Goal: Book appointment/travel/reservation

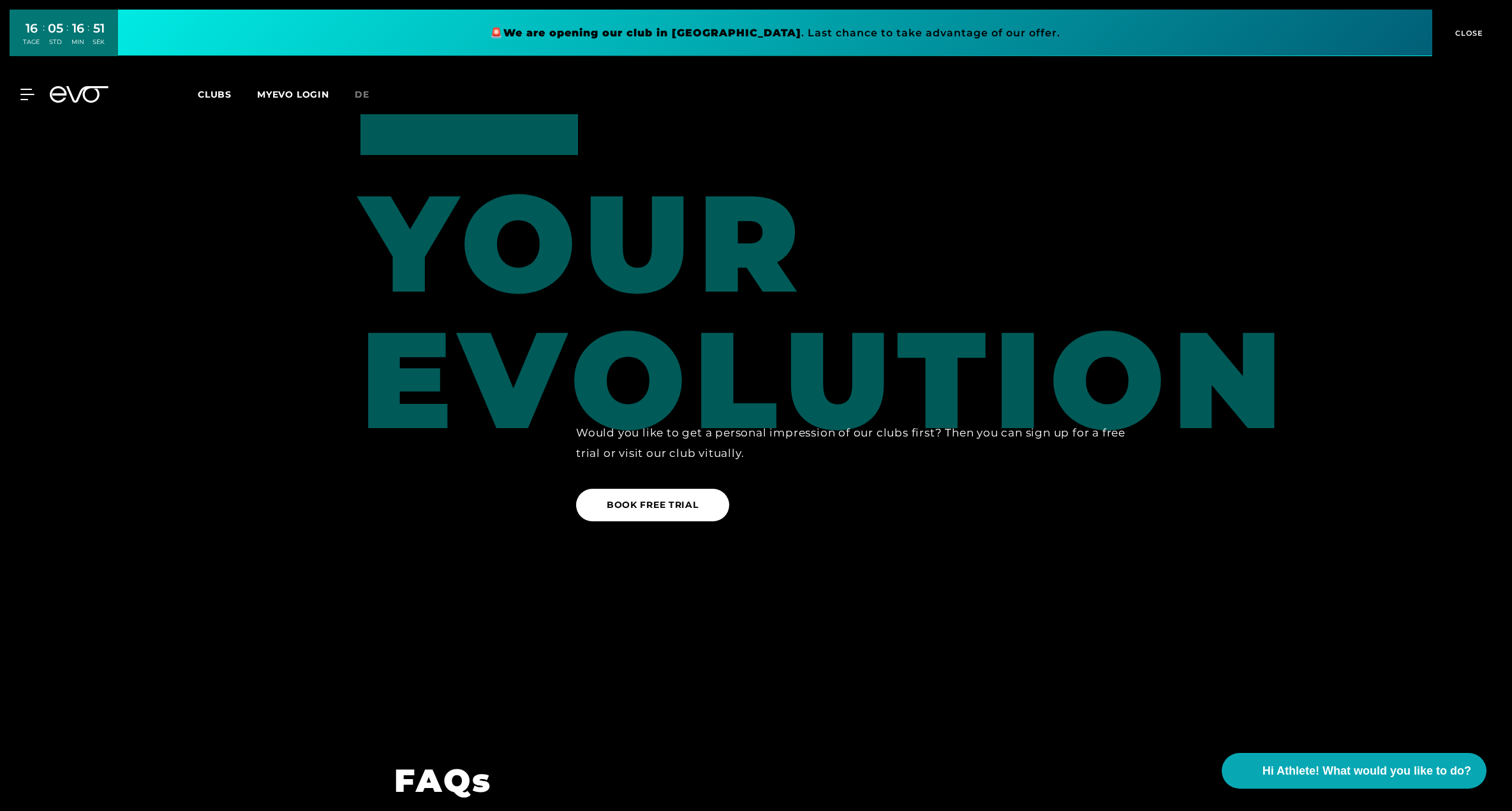
scroll to position [2084, 0]
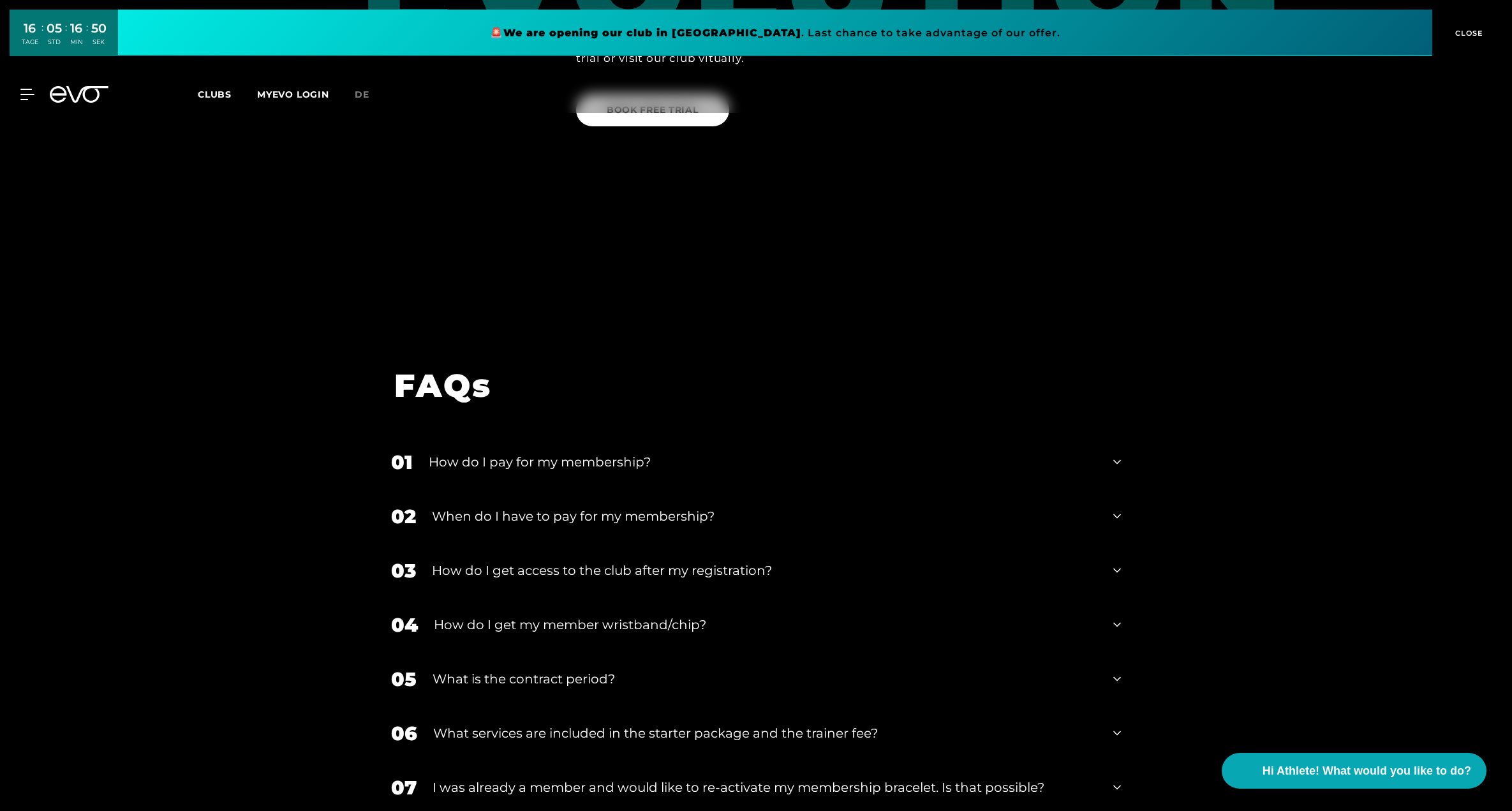
click at [549, 452] on div "How do I pay for my membership?" at bounding box center [763, 462] width 669 height 19
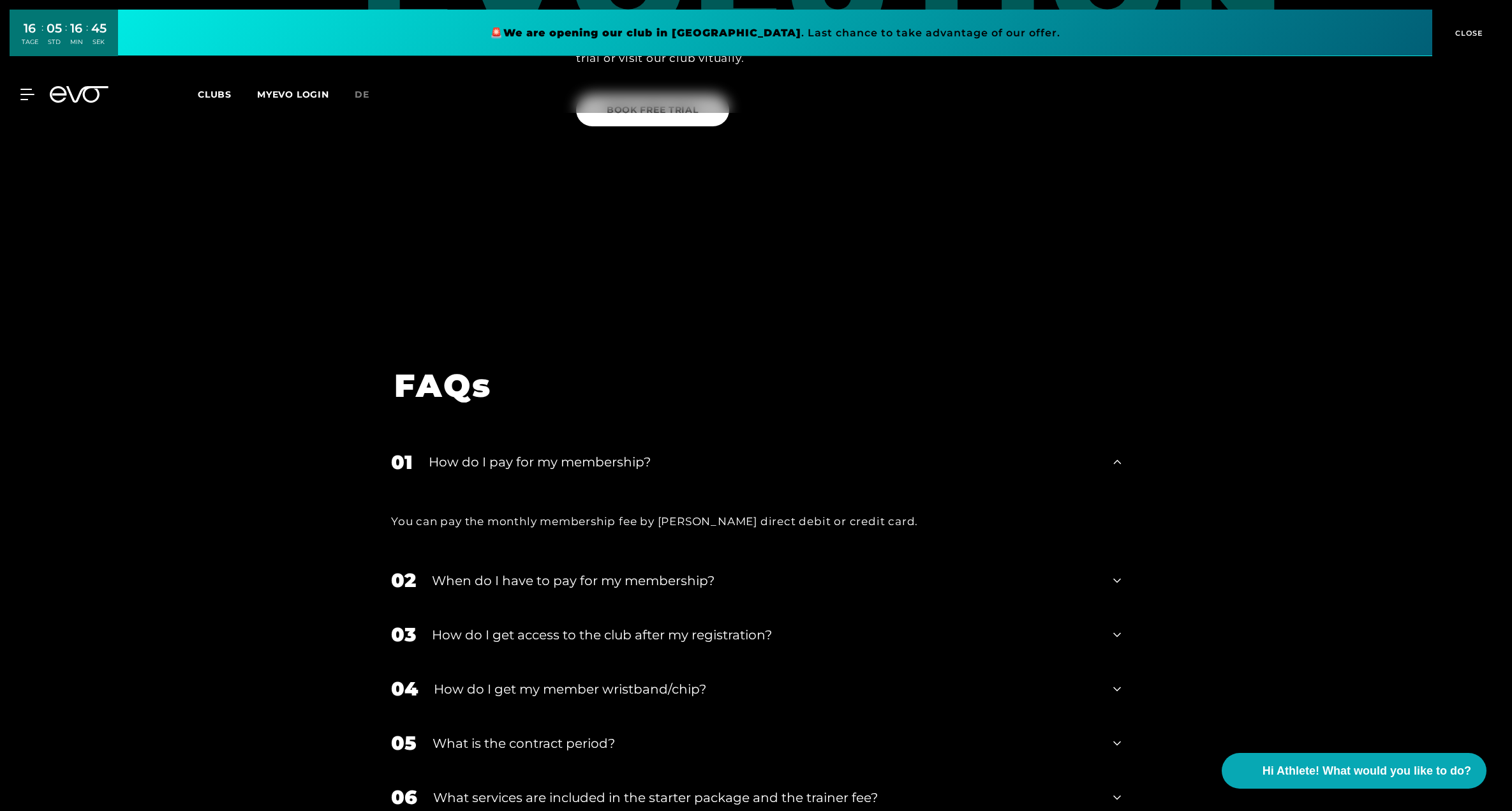
click at [688, 571] on div "When do I have to pay for my membership?" at bounding box center [764, 580] width 665 height 19
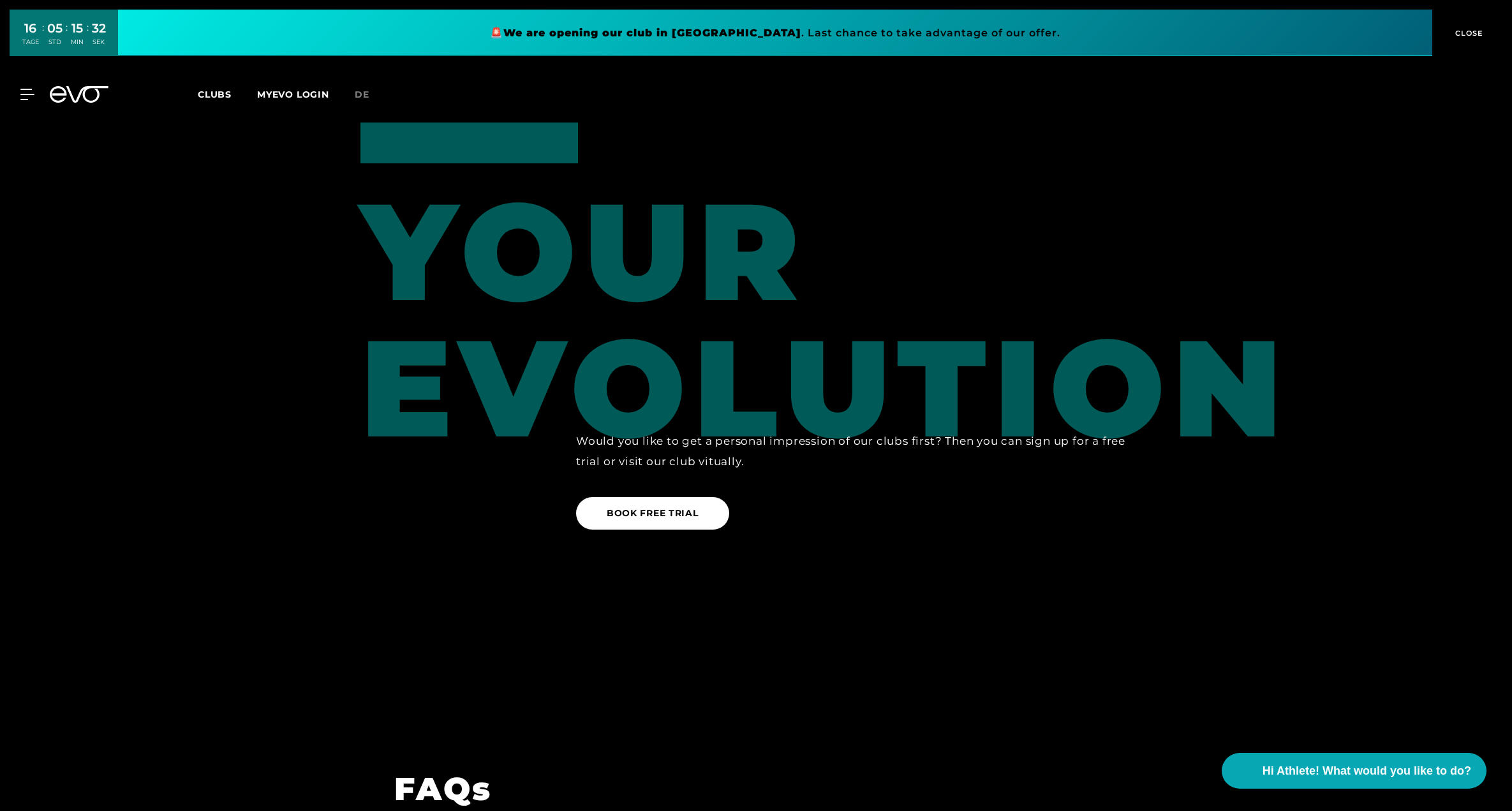
scroll to position [1776, 0]
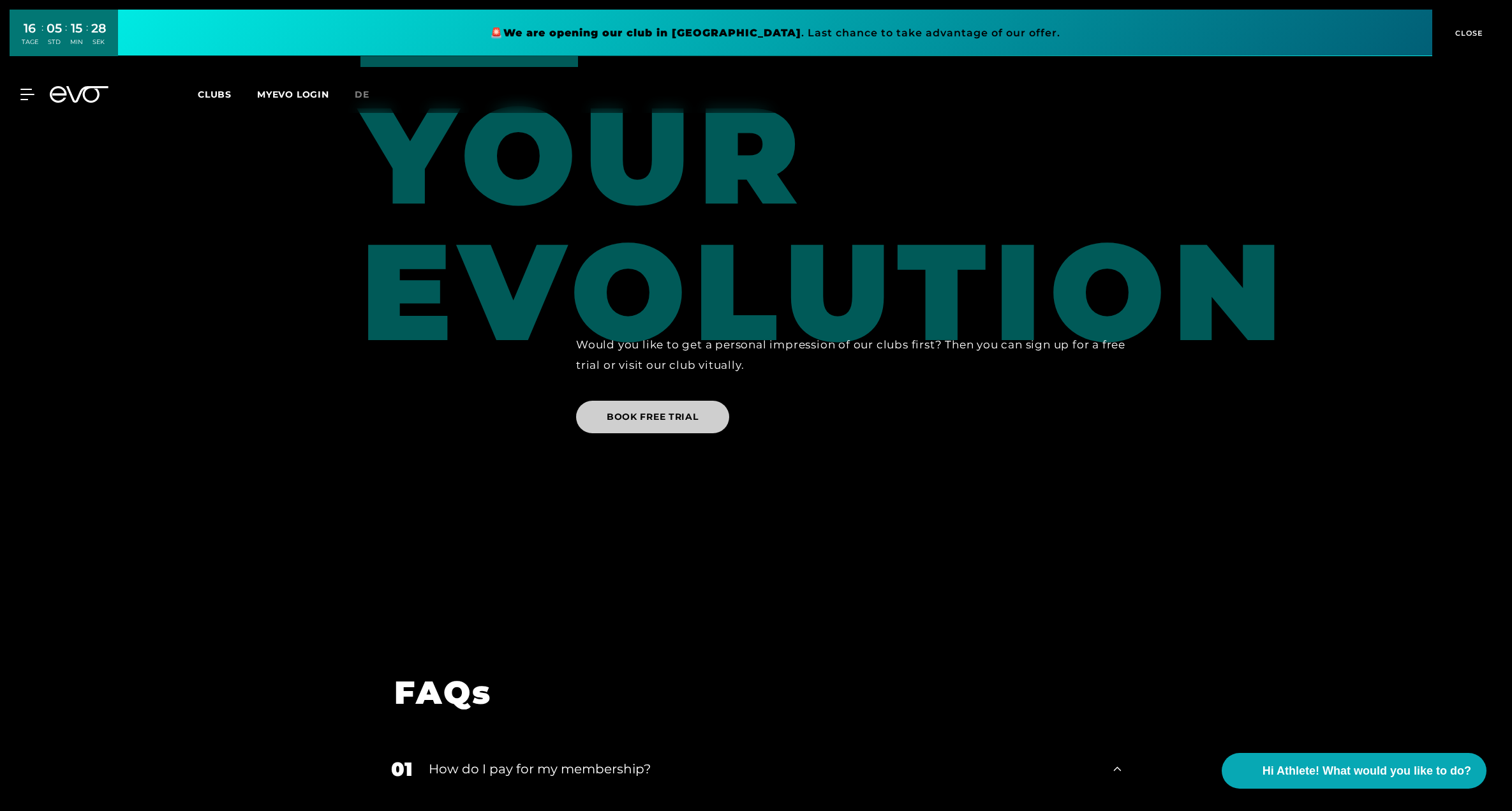
click at [666, 410] on span "BOOK FREE TRIAL" at bounding box center [653, 417] width 92 height 13
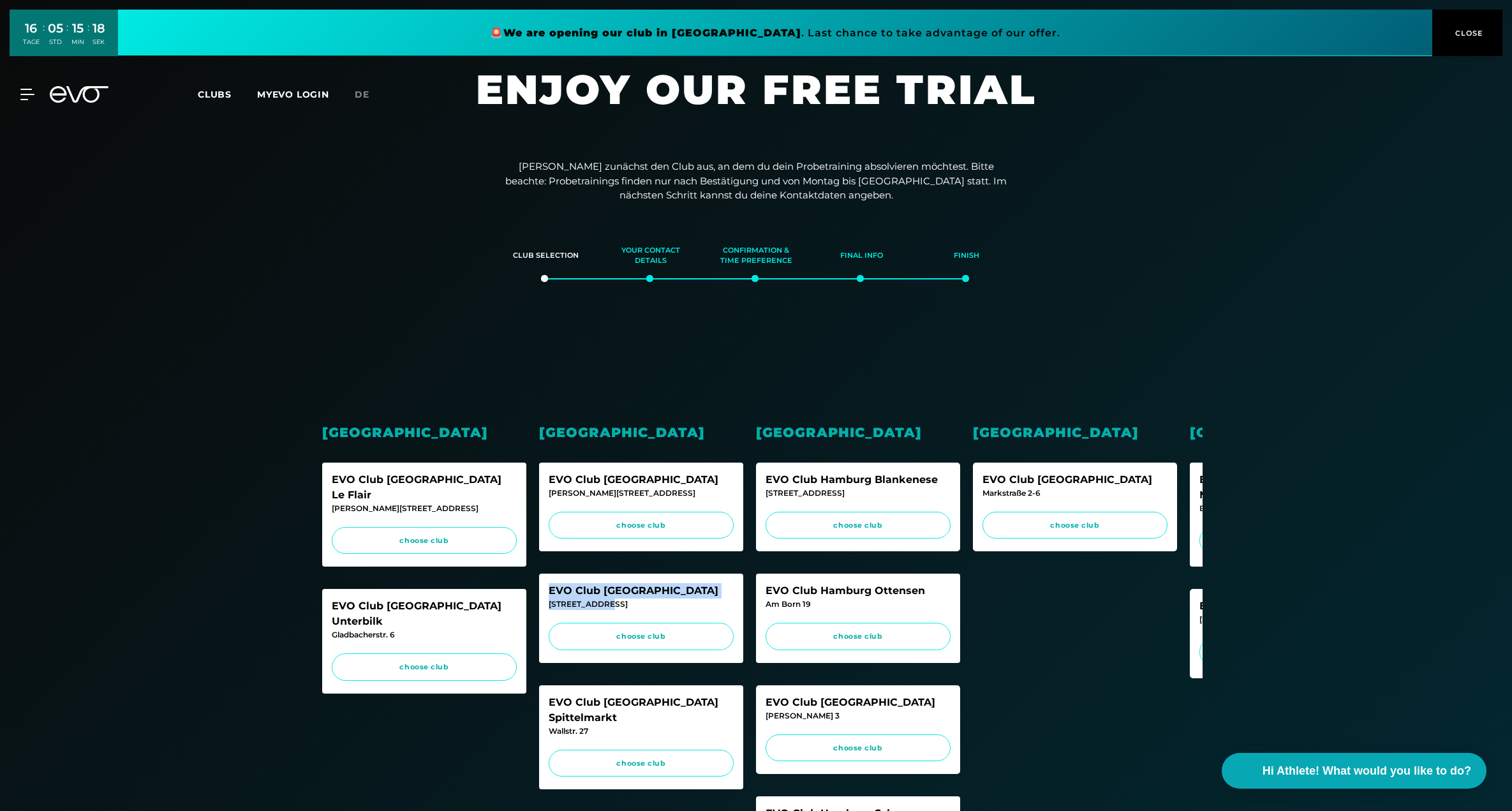
drag, startPoint x: 640, startPoint y: 604, endPoint x: 533, endPoint y: 594, distance: 107.5
click at [533, 594] on div "Düsseldorf EVO Club [GEOGRAPHIC_DATA] Le [PERSON_NAME]-Straße 2 choose club EVO…" at bounding box center [756, 619] width 893 height 604
copy div "EVO Club [GEOGRAPHIC_DATA][STREET_ADDRESS]"
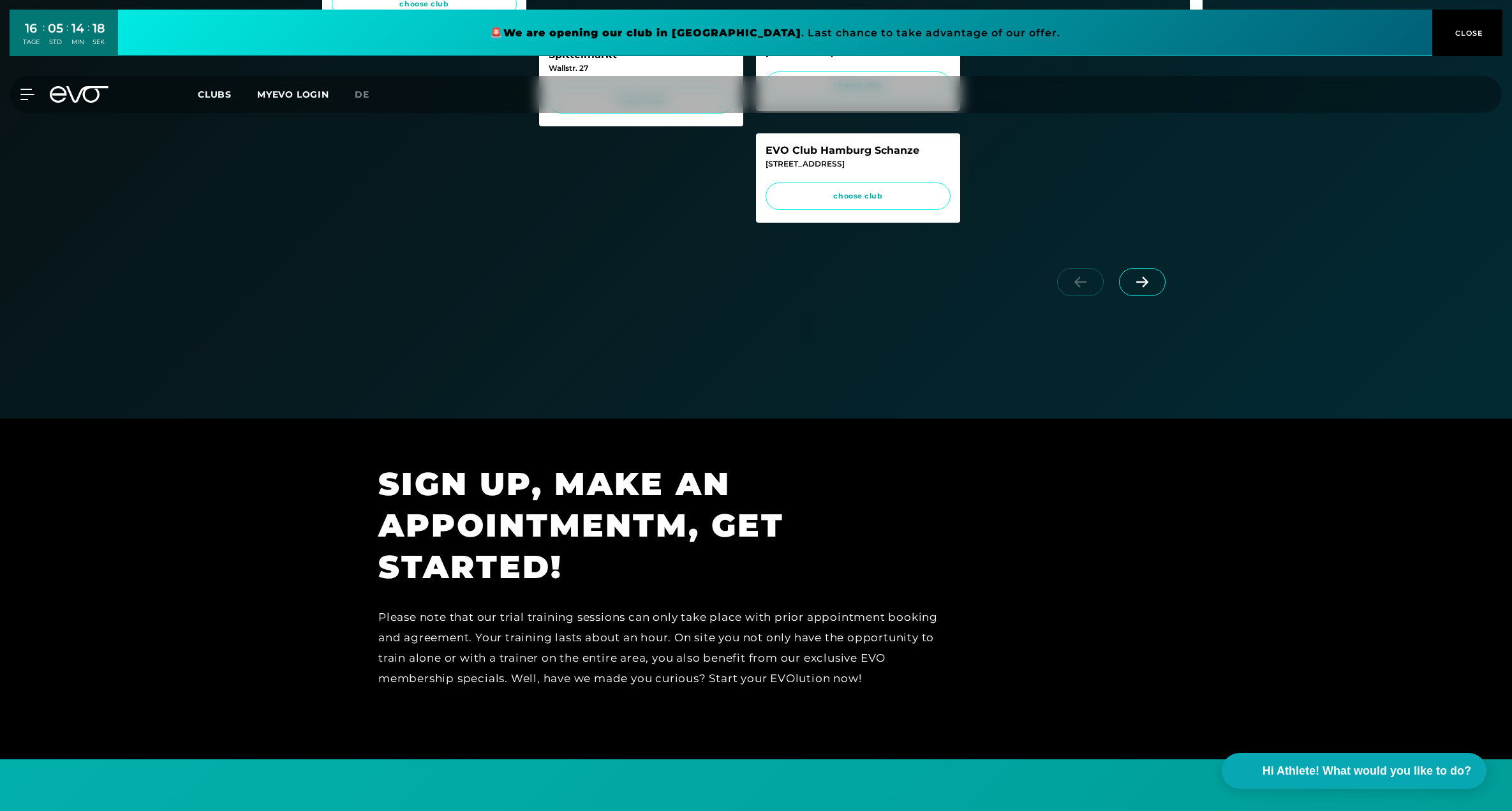
scroll to position [342, 0]
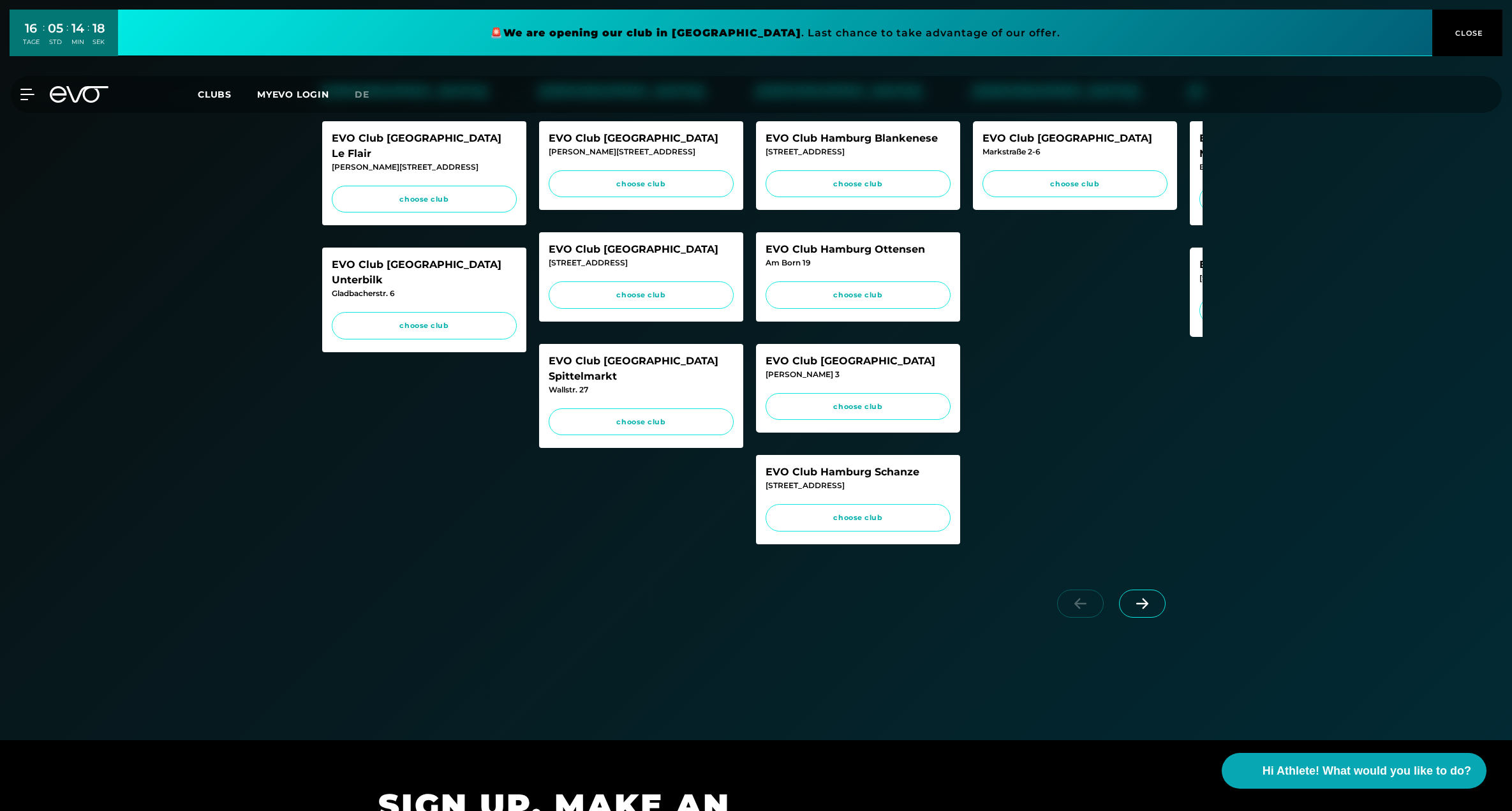
click at [636, 270] on div "EVO Club [GEOGRAPHIC_DATA][STREET_ADDRESS] choose club" at bounding box center [642, 277] width 204 height 89
drag, startPoint x: 550, startPoint y: 261, endPoint x: 630, endPoint y: 262, distance: 80.0
click at [630, 262] on div "[STREET_ADDRESS]" at bounding box center [641, 263] width 185 height 12
copy div "[STREET_ADDRESS]"
drag, startPoint x: 614, startPoint y: 370, endPoint x: 552, endPoint y: 374, distance: 62.1
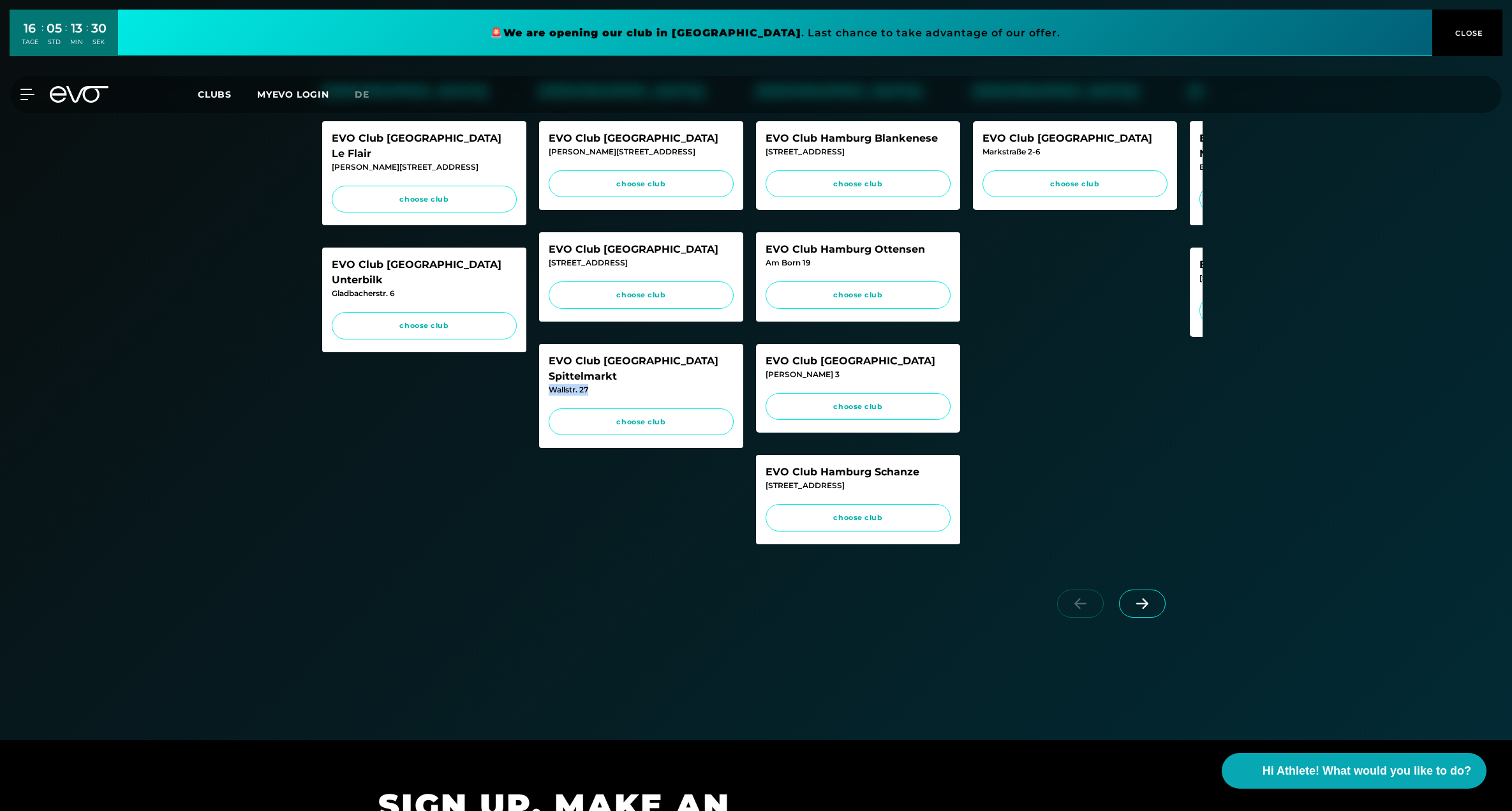
click at [552, 384] on div "Wallstr. 27" at bounding box center [641, 390] width 185 height 12
copy div "Wallstr. 27"
click at [642, 378] on div "EVO Club [GEOGRAPHIC_DATA] [STREET_ADDRESS] choose club" at bounding box center [642, 397] width 204 height 105
drag, startPoint x: 599, startPoint y: 368, endPoint x: 552, endPoint y: 370, distance: 47.0
click at [552, 384] on div "Wallstr. 27" at bounding box center [641, 390] width 185 height 12
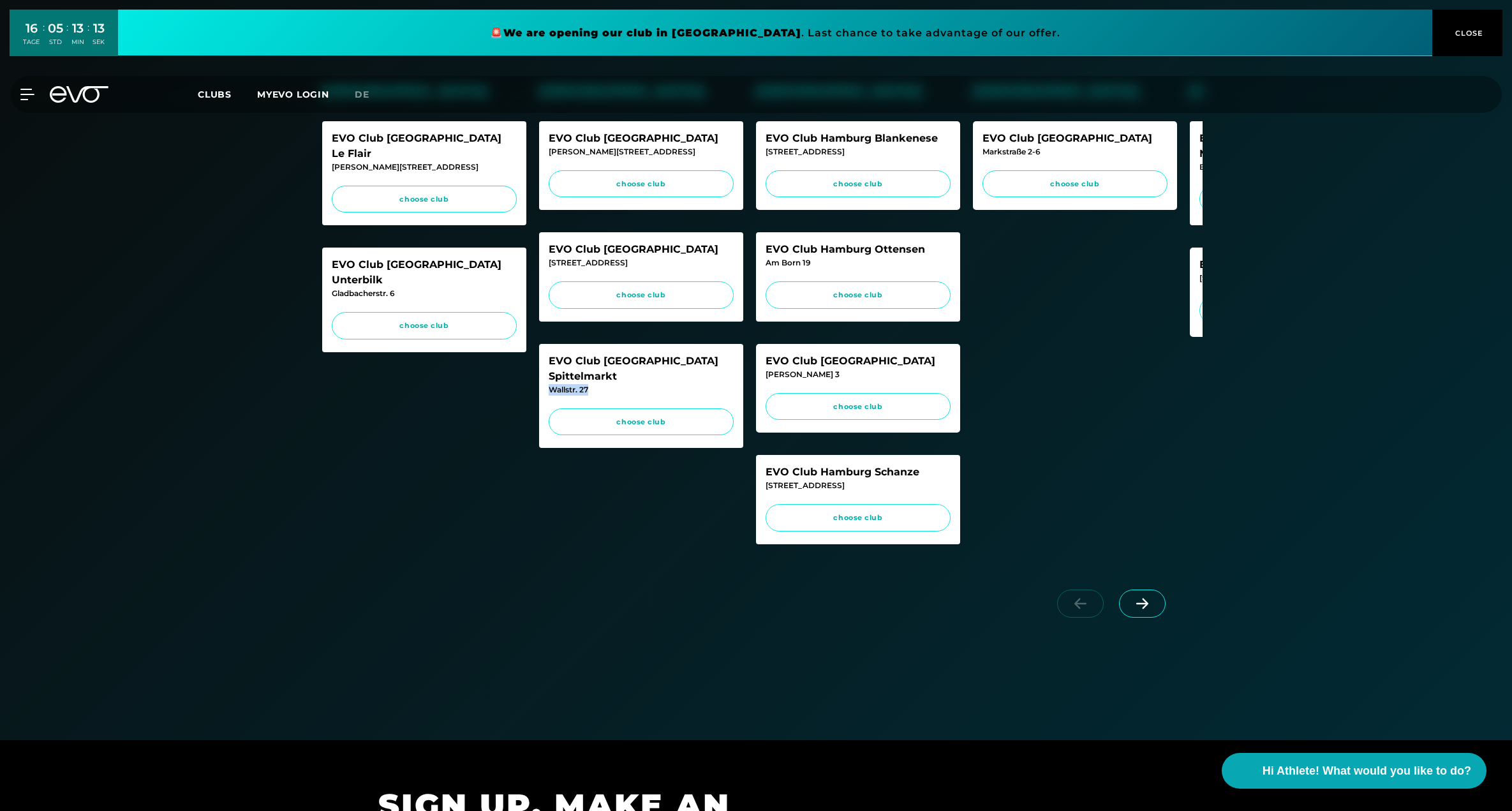
copy div "Wallstr. 27"
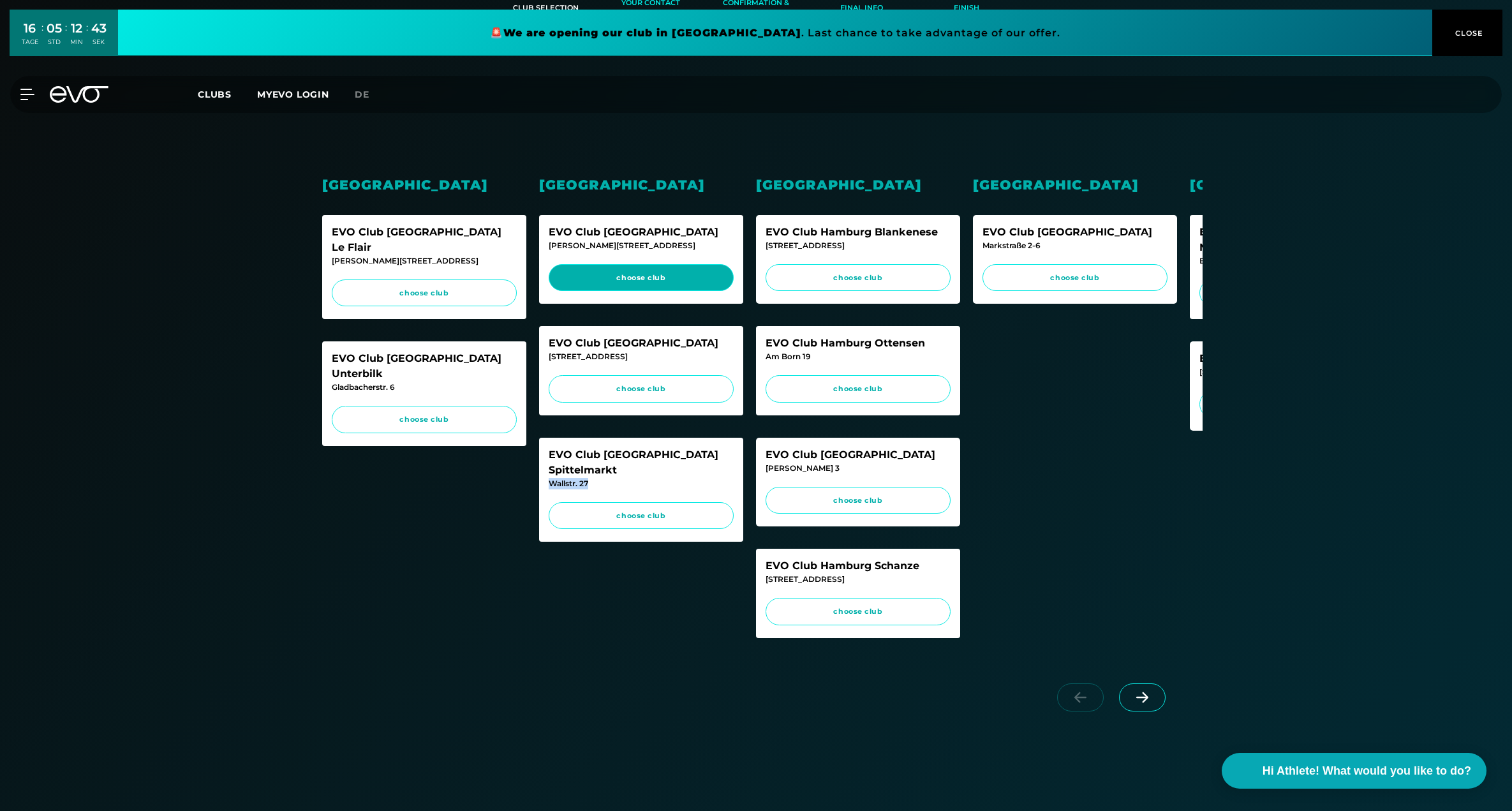
scroll to position [231, 0]
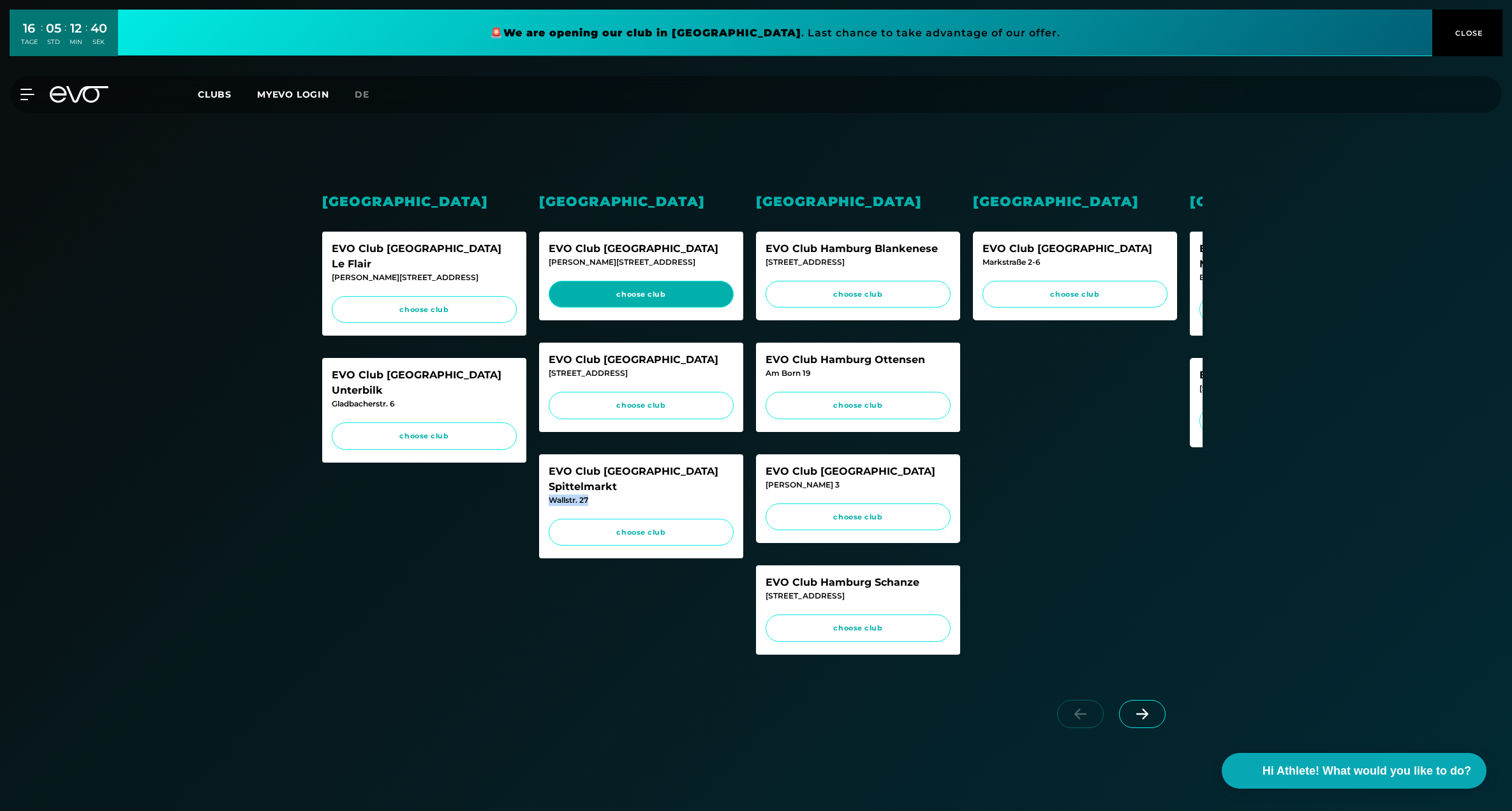
click at [653, 281] on link "choose club" at bounding box center [641, 294] width 185 height 28
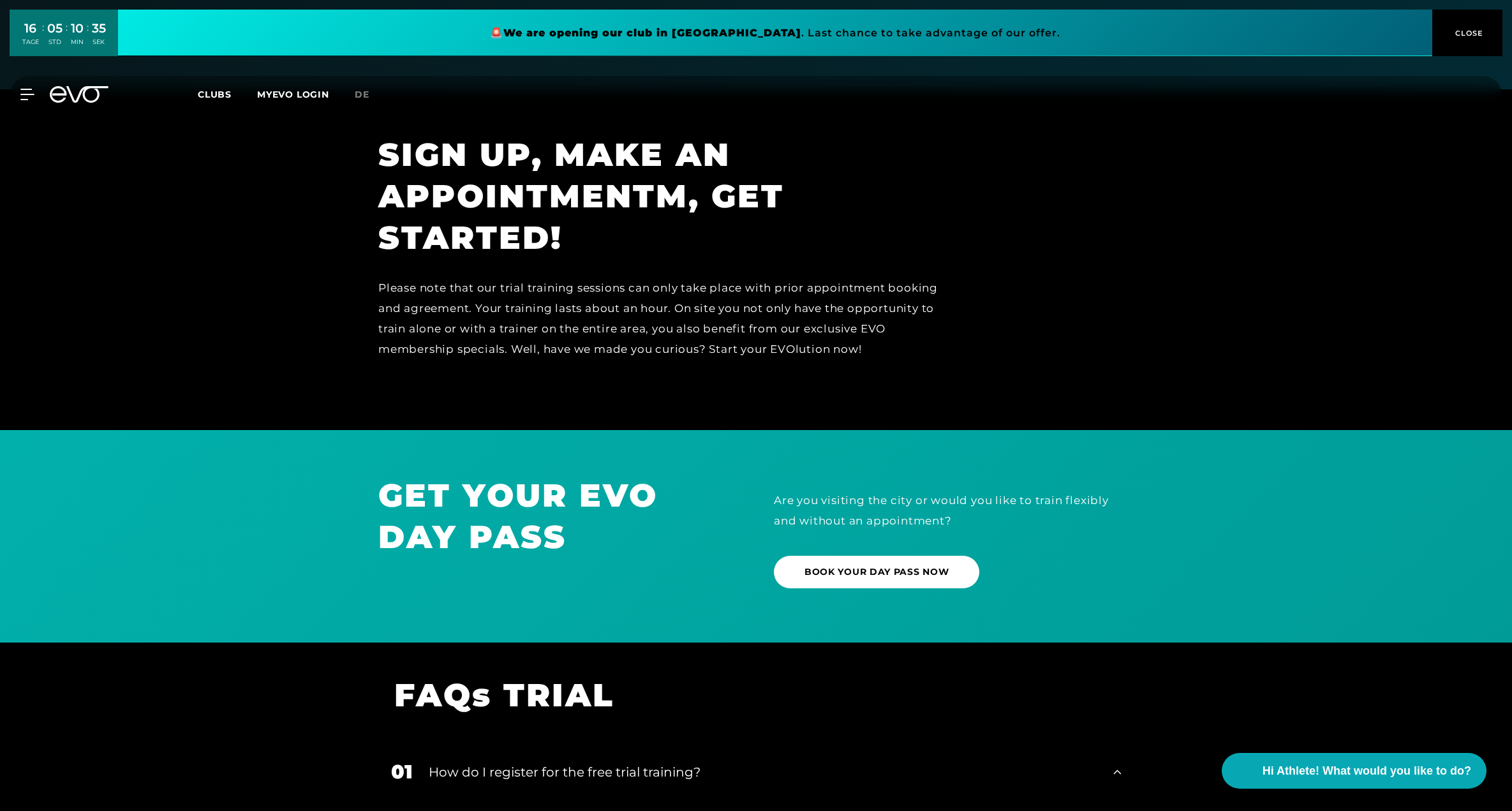
scroll to position [1090, 0]
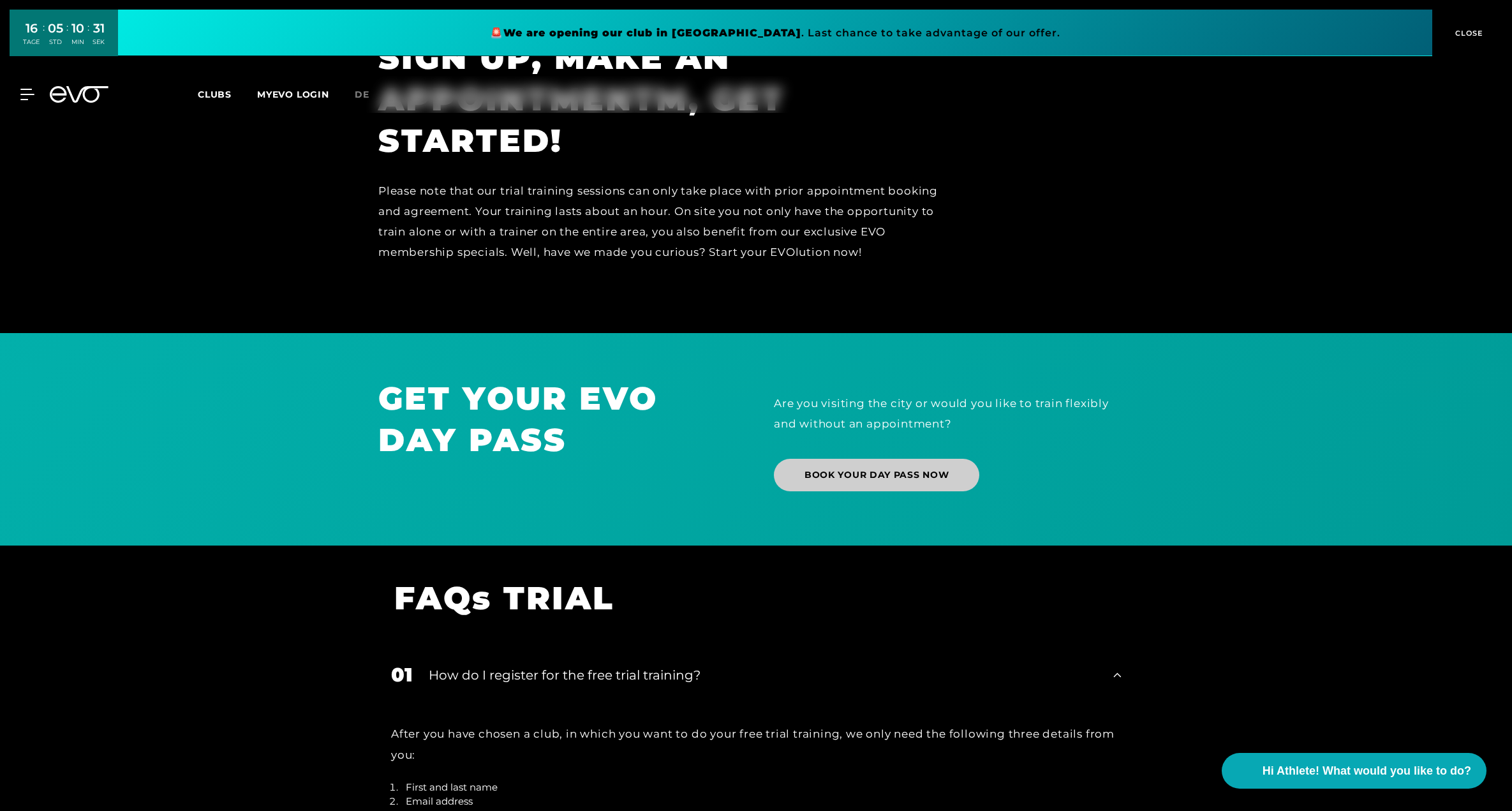
click at [855, 472] on span "BOOK YOUR DAY PASS NOW" at bounding box center [877, 475] width 144 height 13
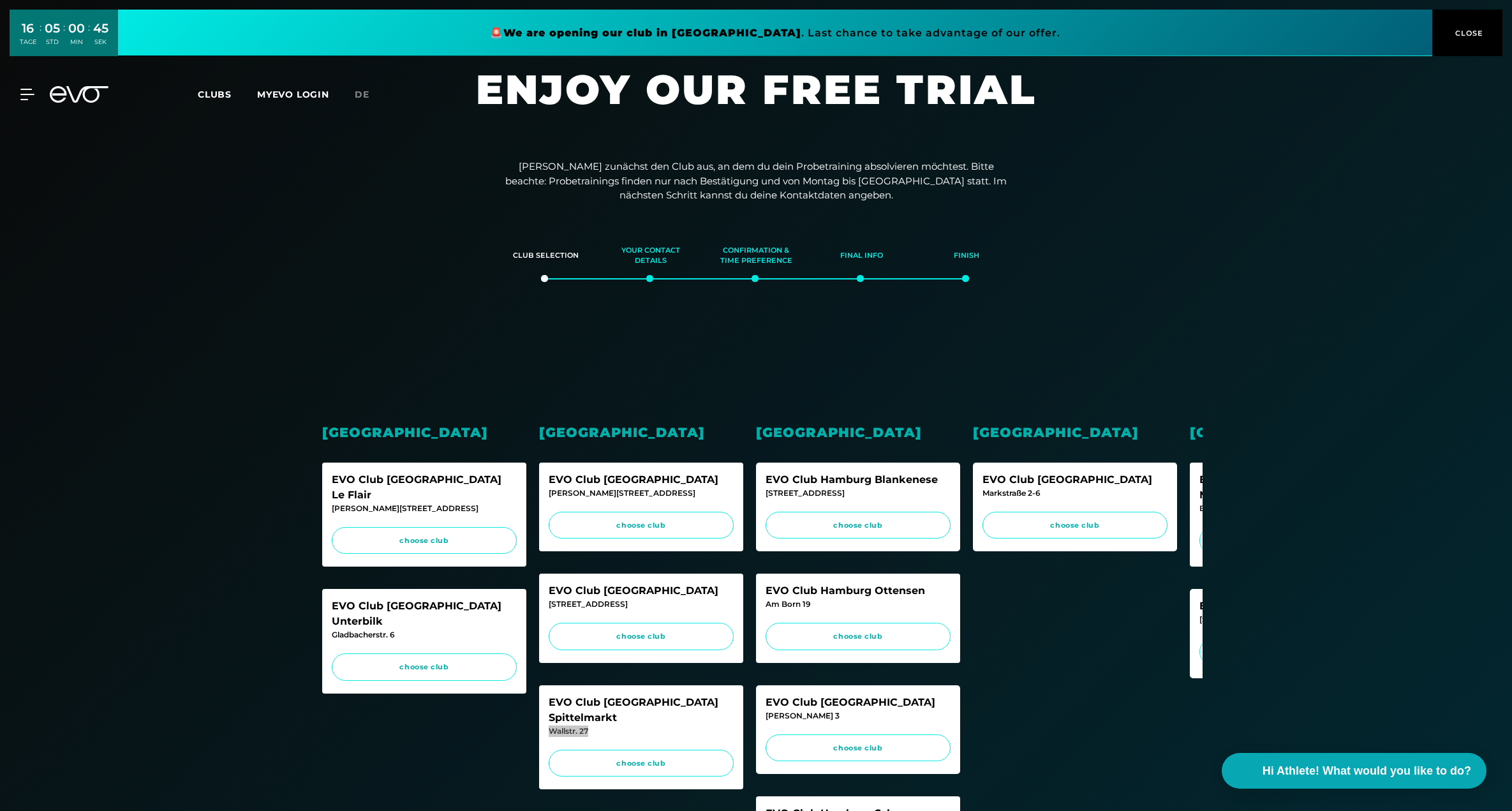
scroll to position [507, 0]
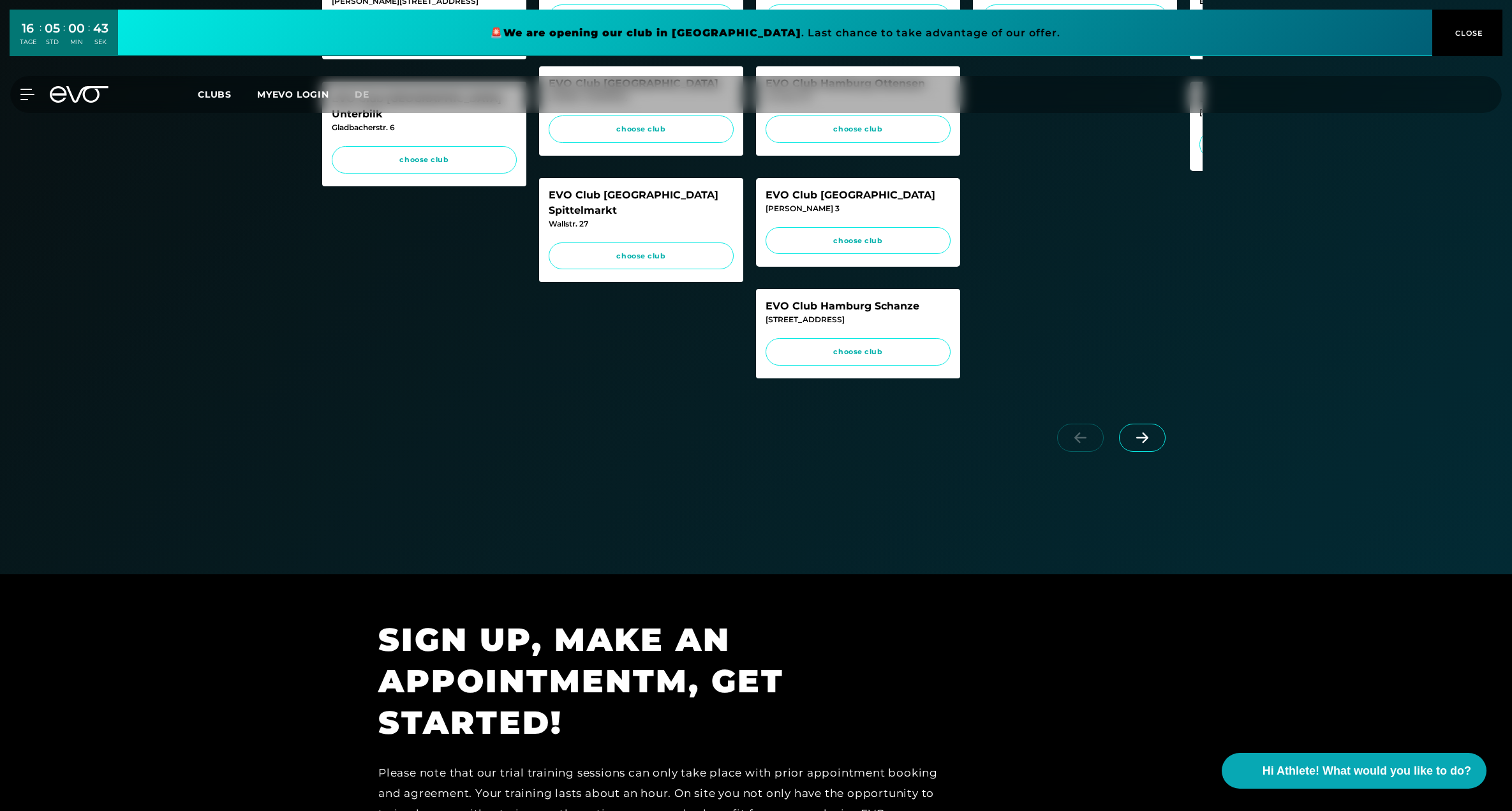
click at [1115, 447] on div at bounding box center [1114, 449] width 178 height 71
click at [1143, 444] on icon at bounding box center [1142, 438] width 12 height 11
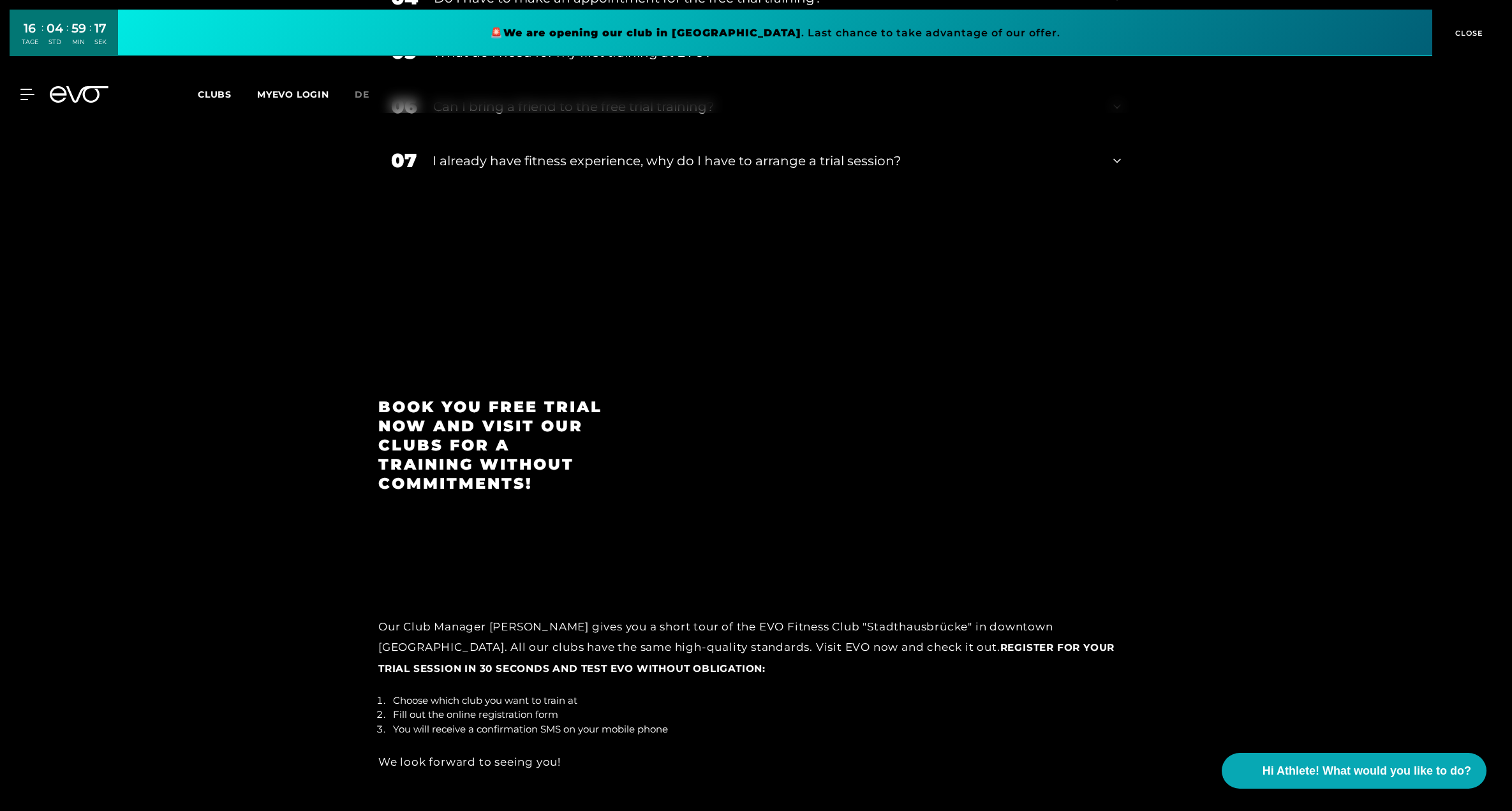
scroll to position [2388, 0]
